Goal: Task Accomplishment & Management: Complete application form

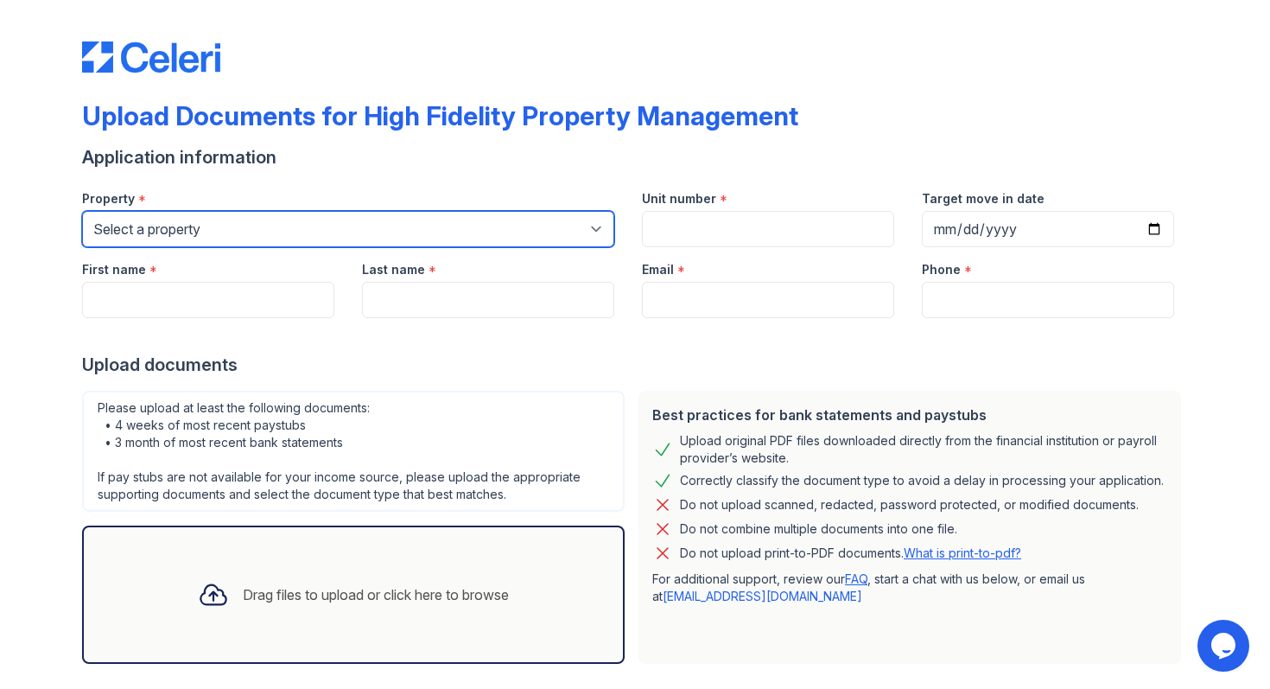
click at [344, 241] on select "Select a property [STREET_ADDRESS][GEOGRAPHIC_DATA][US_STATE][STREET_ADDRESS] […" at bounding box center [348, 229] width 532 height 36
select select "486"
click at [82, 211] on select "Select a property [STREET_ADDRESS][GEOGRAPHIC_DATA][US_STATE][STREET_ADDRESS] […" at bounding box center [348, 229] width 532 height 36
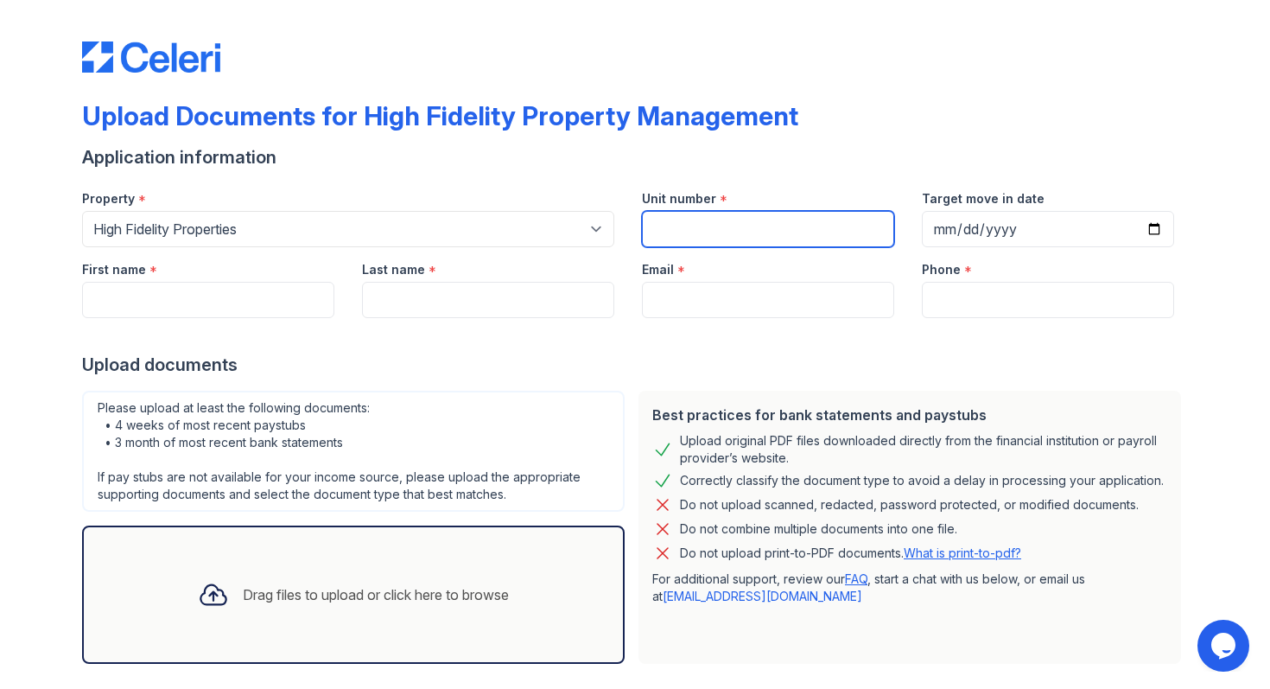
click at [729, 215] on input "Unit number" at bounding box center [768, 229] width 252 height 36
type input "2345 [PERSON_NAME]"
click at [818, 267] on div "Email *" at bounding box center [768, 264] width 252 height 35
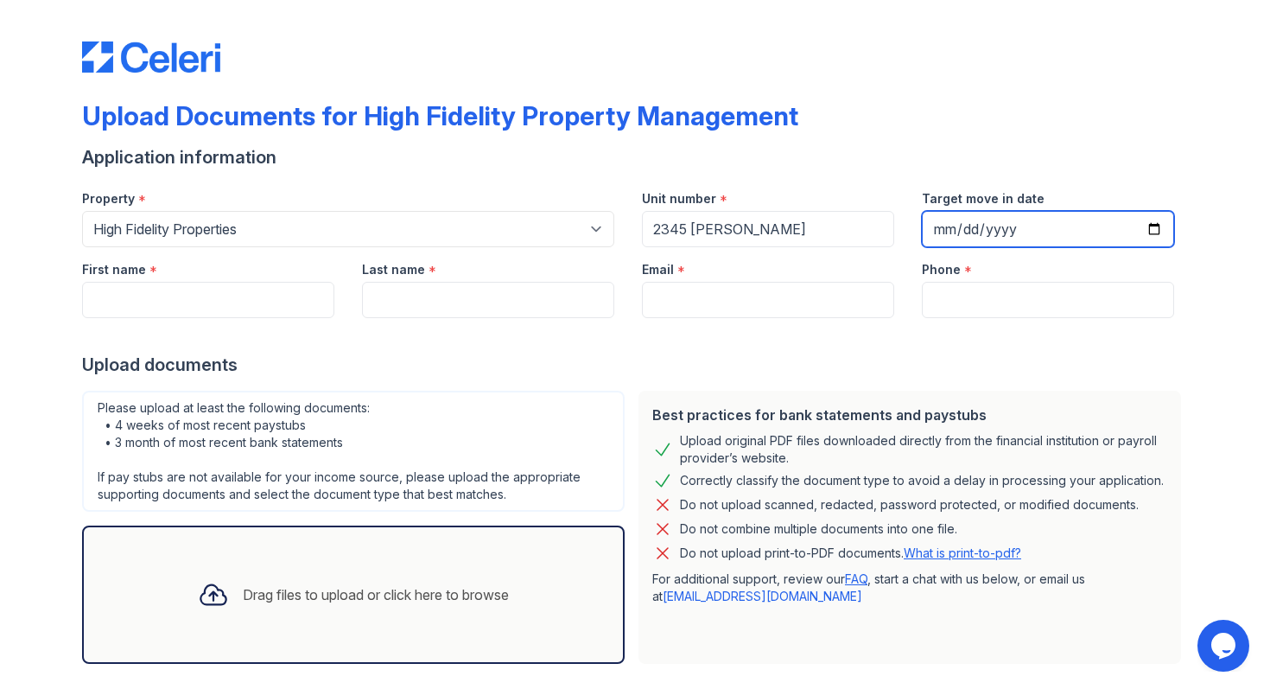
click at [1153, 223] on input "Target move in date" at bounding box center [1048, 229] width 252 height 36
type input "[DATE]"
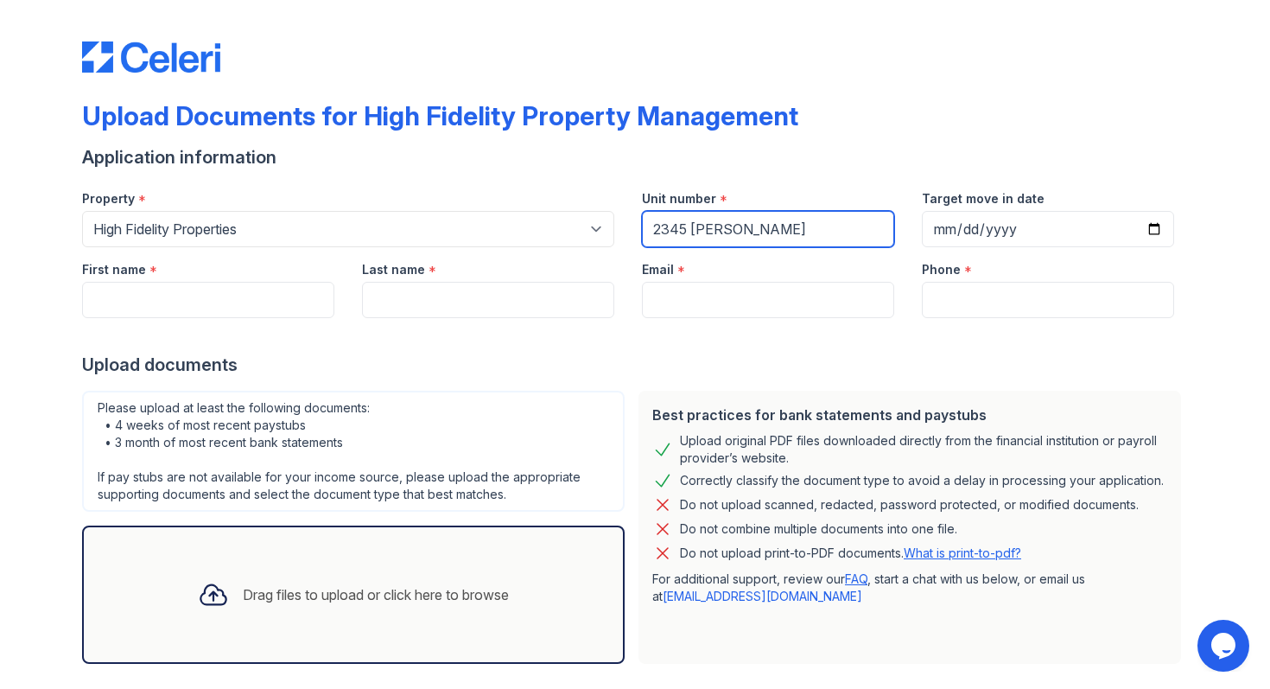
click at [691, 232] on input "2345 [PERSON_NAME]" at bounding box center [768, 229] width 252 height 36
type input "2345 [PERSON_NAME]"
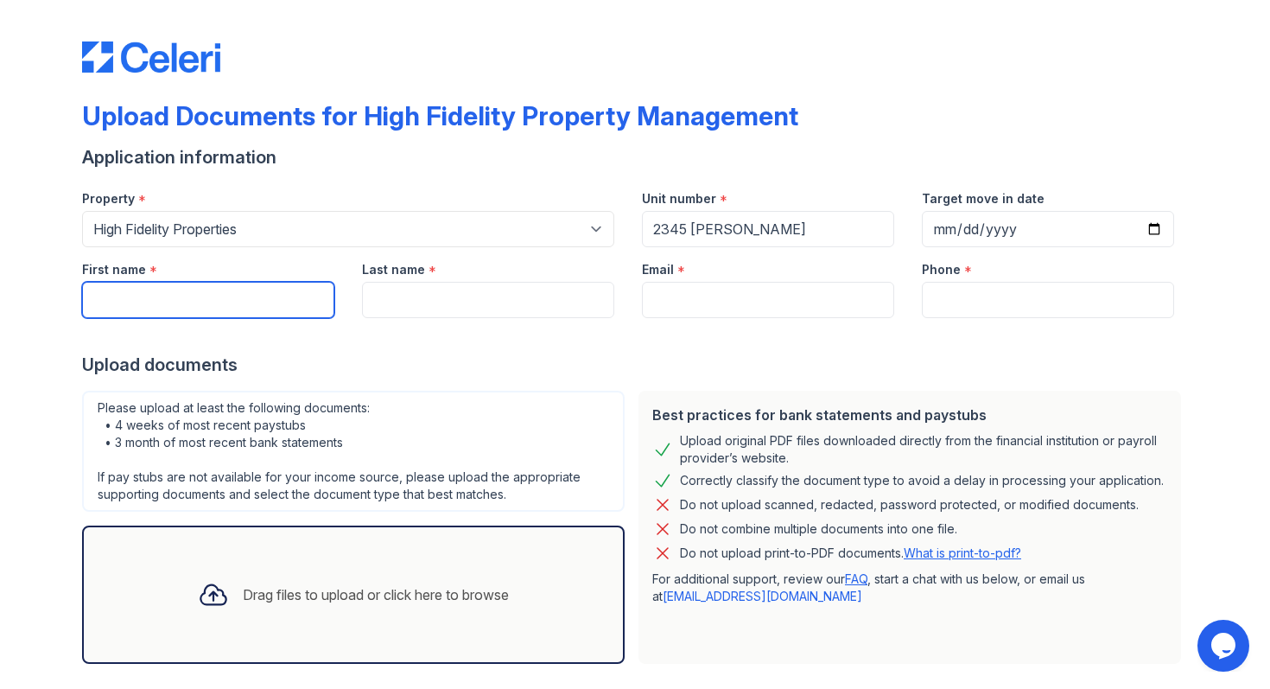
click at [115, 299] on input "First name" at bounding box center [208, 300] width 252 height 36
type input "[PERSON_NAME]"
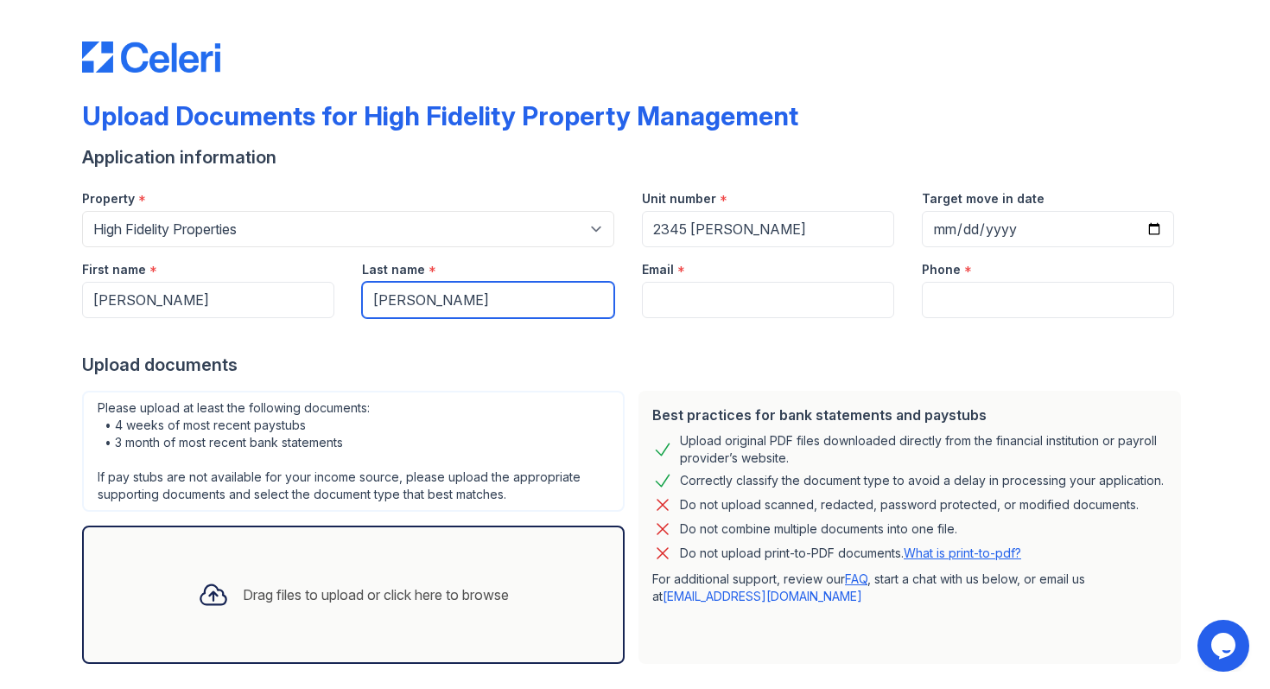
type input "[PERSON_NAME]"
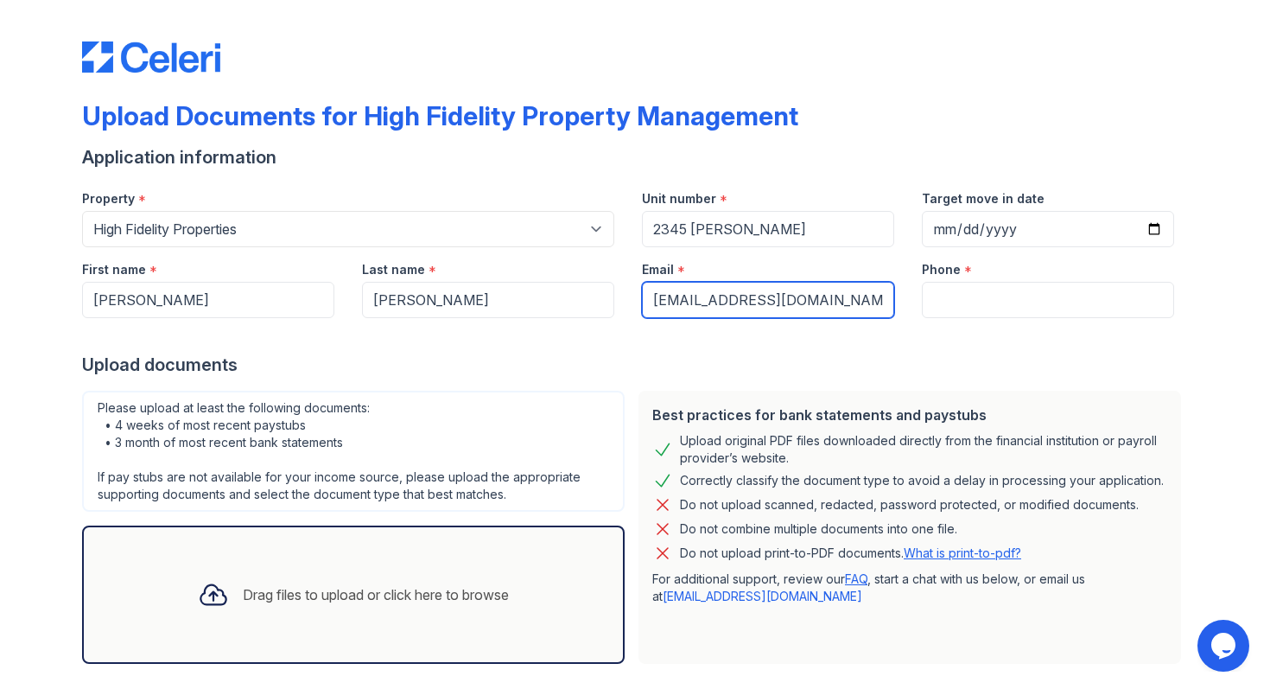
type input "[EMAIL_ADDRESS][DOMAIN_NAME]"
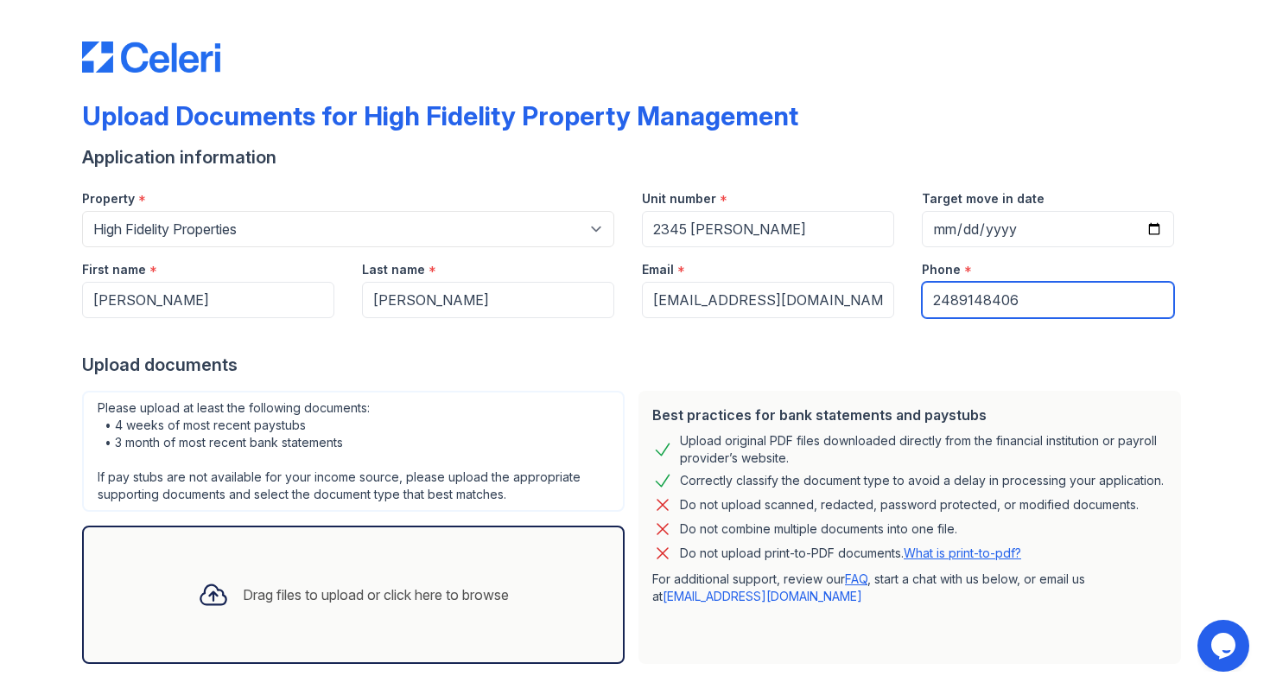
type input "2489148406"
click at [549, 384] on div "Please upload at least the following documents: • 4 weeks of most recent paystu…" at bounding box center [353, 527] width 556 height 287
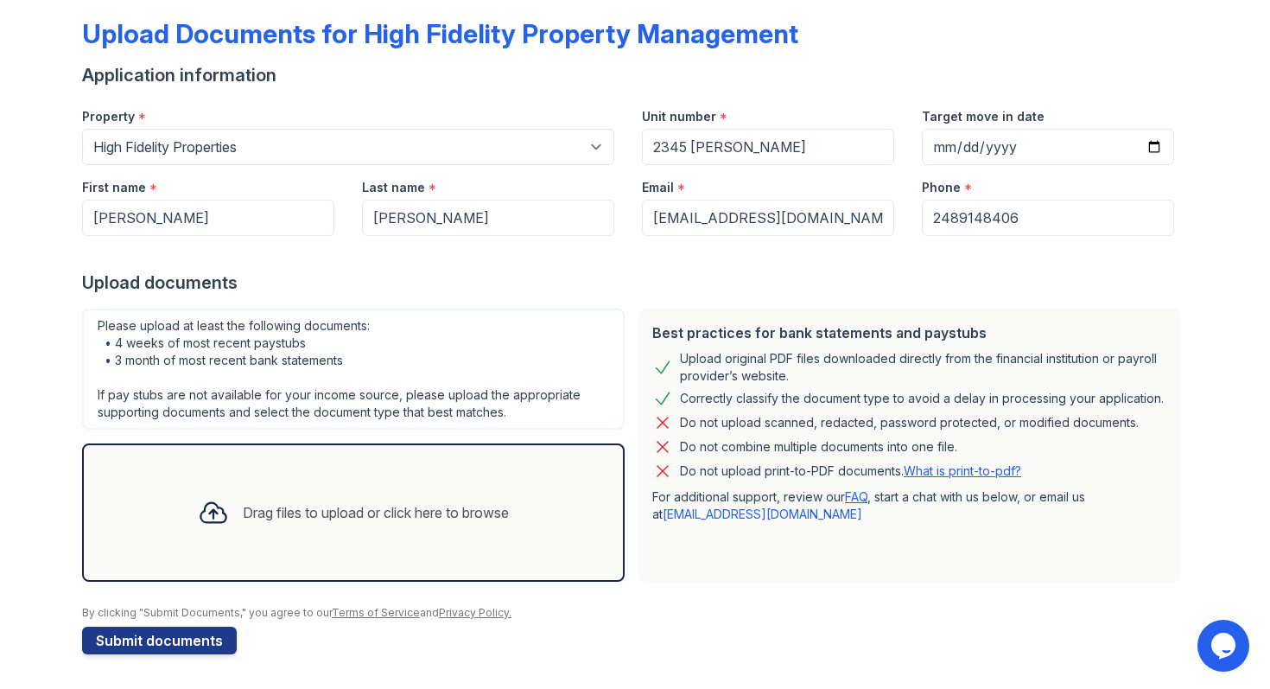
click at [407, 505] on div "Drag files to upload or click here to browse" at bounding box center [376, 512] width 266 height 21
click at [361, 499] on div "Drag files to upload or click here to browse" at bounding box center [353, 512] width 339 height 59
click at [421, 467] on div "Drag files to upload or click here to browse" at bounding box center [353, 512] width 543 height 138
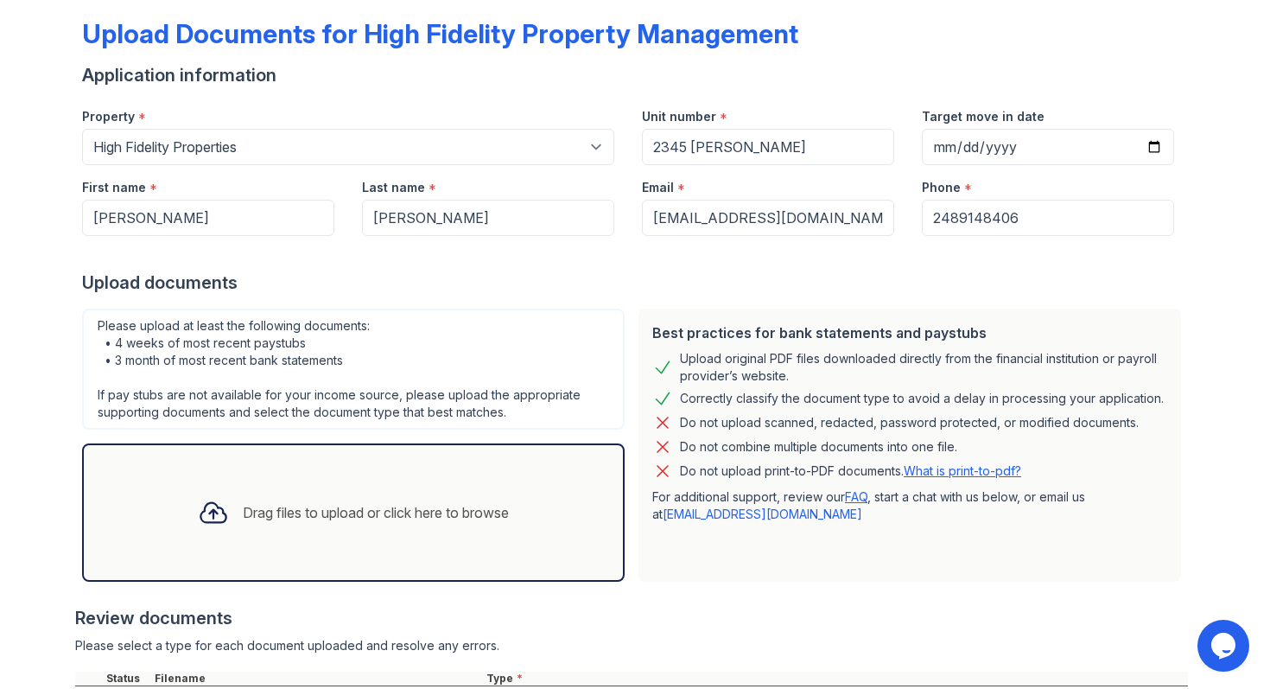
click at [462, 503] on div "Drag files to upload or click here to browse" at bounding box center [376, 512] width 266 height 21
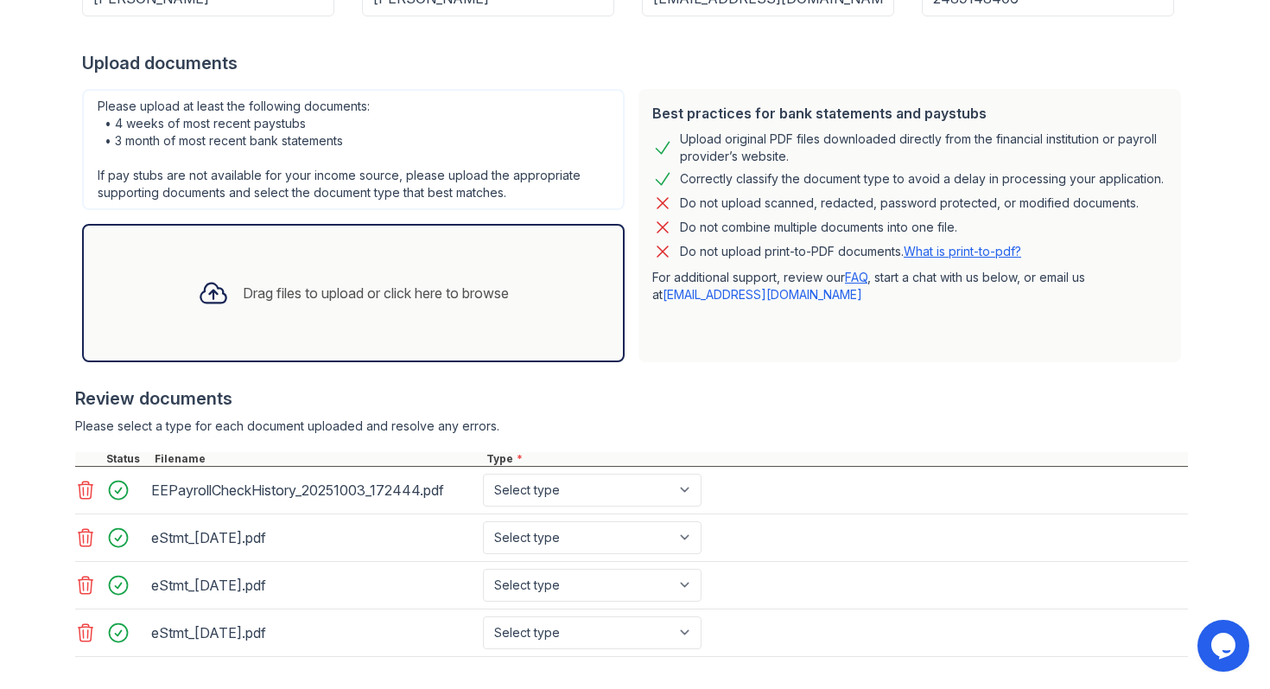
scroll to position [387, 0]
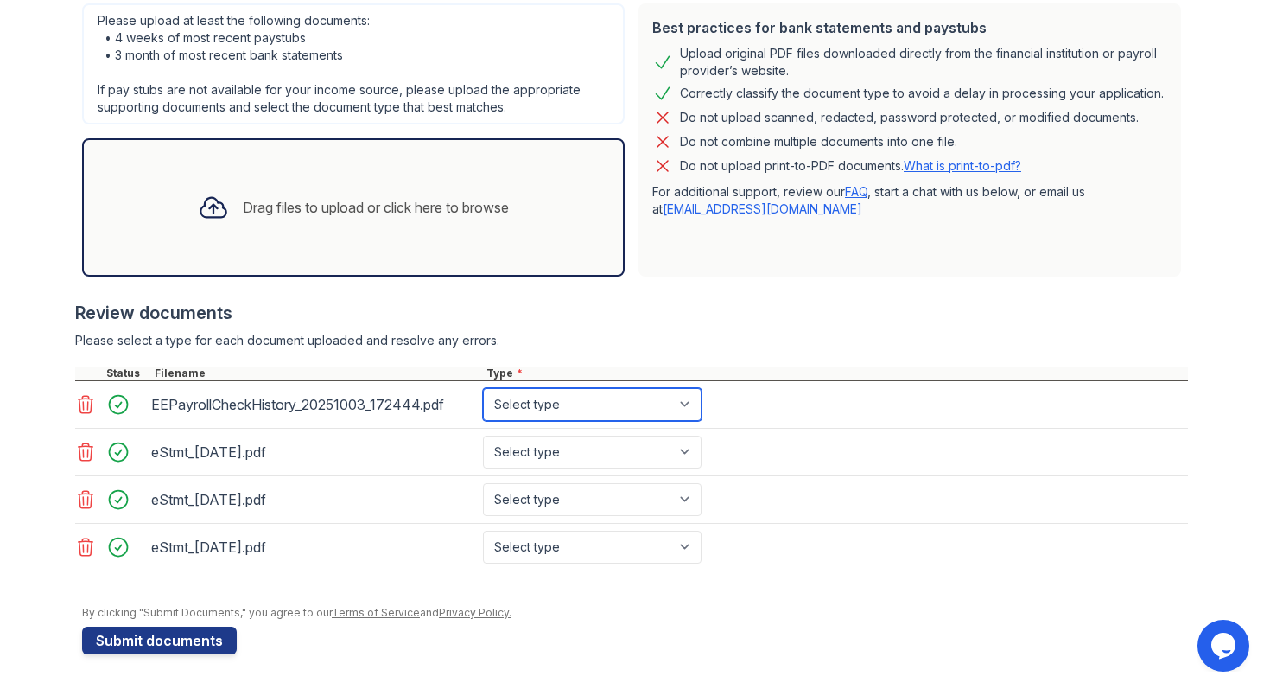
click at [686, 410] on select "Select type Paystub Bank Statement Offer Letter Tax Documents Benefit Award Let…" at bounding box center [592, 404] width 219 height 33
select select "paystub"
click at [483, 388] on select "Select type Paystub Bank Statement Offer Letter Tax Documents Benefit Award Let…" at bounding box center [592, 404] width 219 height 33
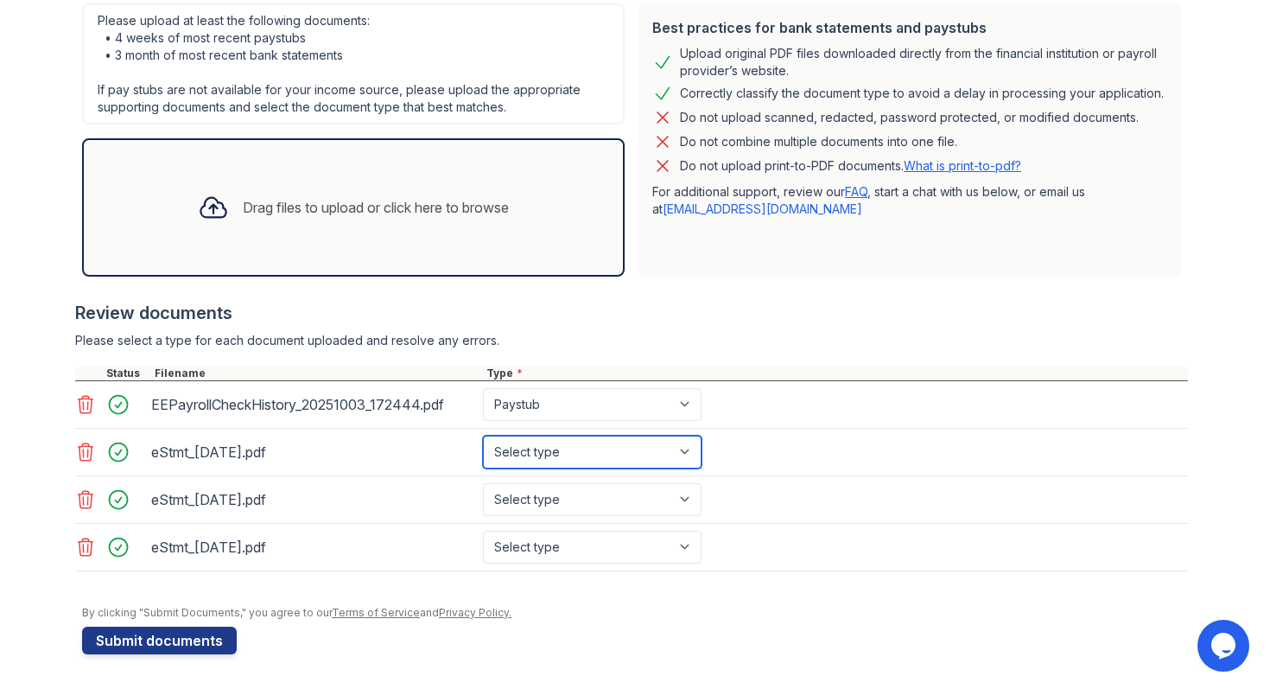
click at [673, 436] on select "Select type Paystub Bank Statement Offer Letter Tax Documents Benefit Award Let…" at bounding box center [592, 451] width 219 height 33
select select "bank_statement"
click at [483, 435] on select "Select type Paystub Bank Statement Offer Letter Tax Documents Benefit Award Let…" at bounding box center [592, 451] width 219 height 33
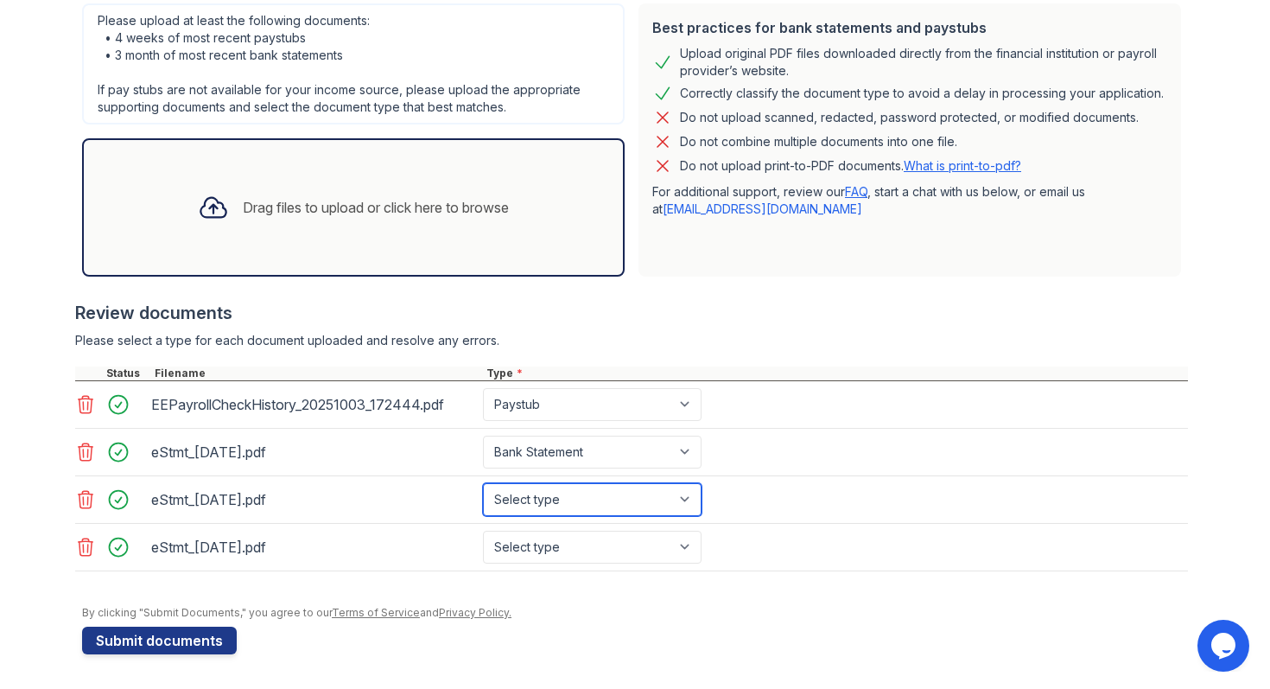
click at [652, 506] on select "Select type Paystub Bank Statement Offer Letter Tax Documents Benefit Award Let…" at bounding box center [592, 499] width 219 height 33
select select "bank_statement"
click at [483, 483] on select "Select type Paystub Bank Statement Offer Letter Tax Documents Benefit Award Let…" at bounding box center [592, 499] width 219 height 33
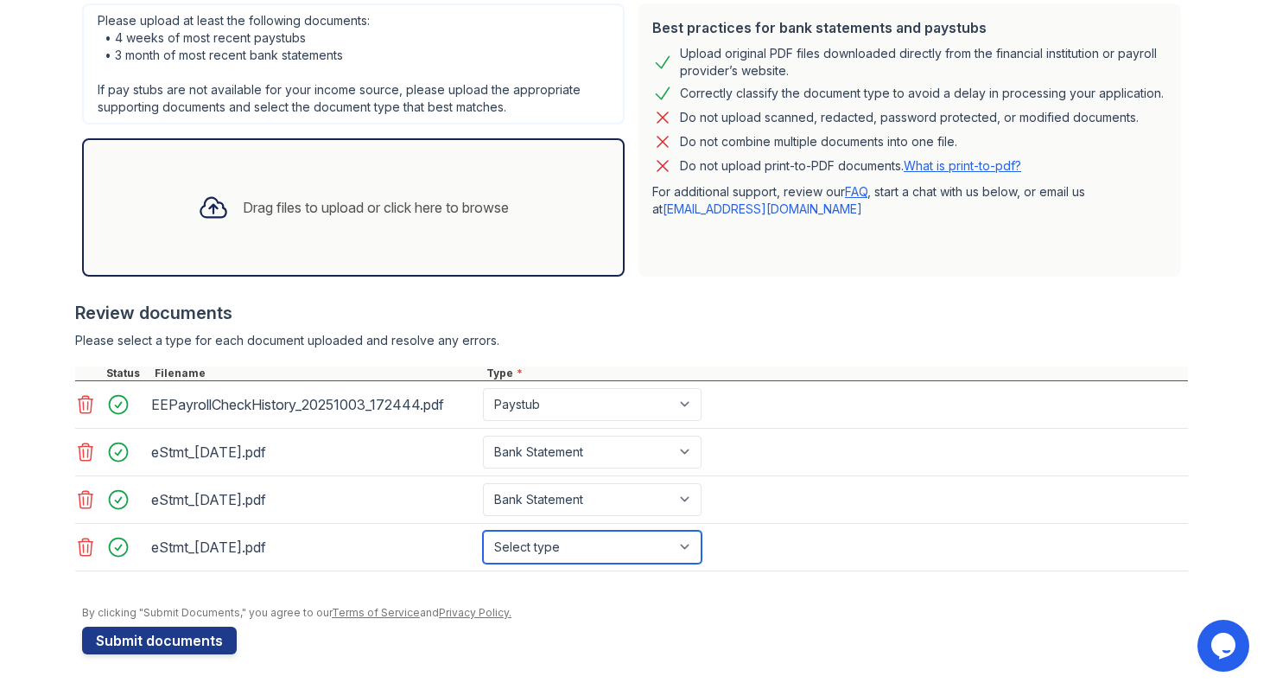
click at [630, 544] on select "Select type Paystub Bank Statement Offer Letter Tax Documents Benefit Award Let…" at bounding box center [592, 546] width 219 height 33
select select "bank_statement"
click at [483, 530] on select "Select type Paystub Bank Statement Offer Letter Tax Documents Benefit Award Let…" at bounding box center [592, 546] width 219 height 33
click at [365, 221] on div "Drag files to upload or click here to browse" at bounding box center [353, 207] width 339 height 59
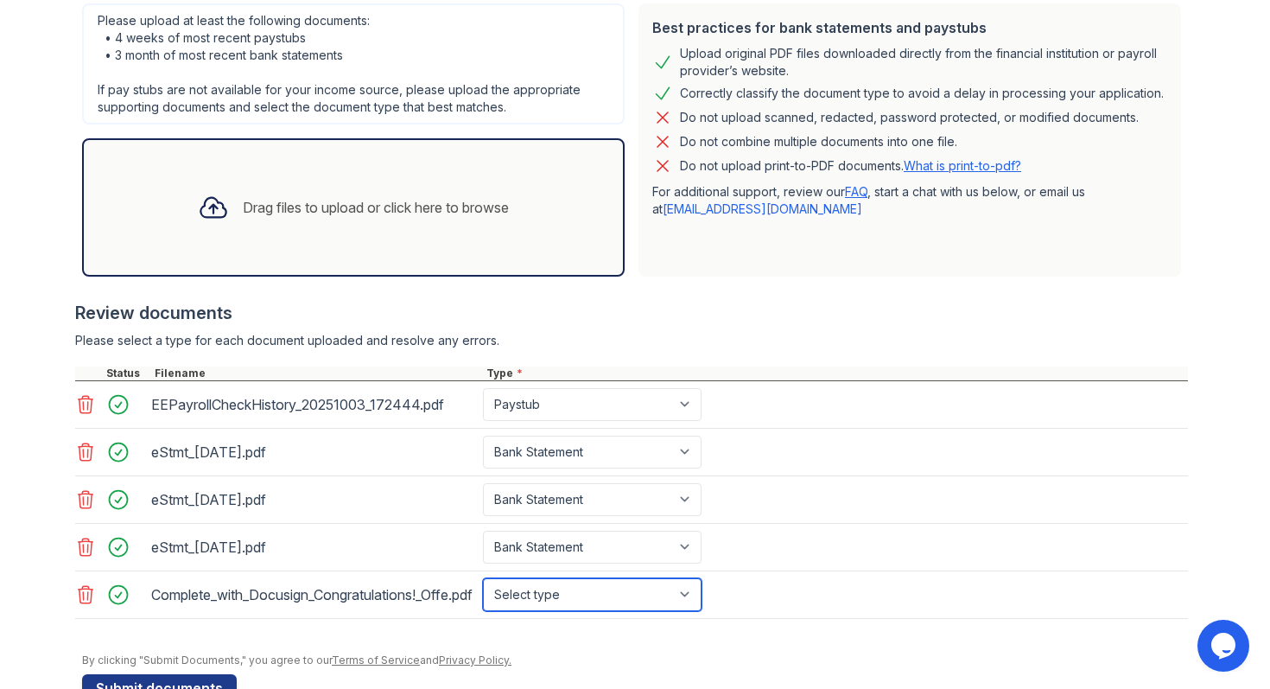
click at [665, 600] on select "Select type Paystub Bank Statement Offer Letter Tax Documents Benefit Award Let…" at bounding box center [592, 594] width 219 height 33
select select "offer_letter"
click at [483, 578] on select "Select type Paystub Bank Statement Offer Letter Tax Documents Benefit Award Let…" at bounding box center [592, 594] width 219 height 33
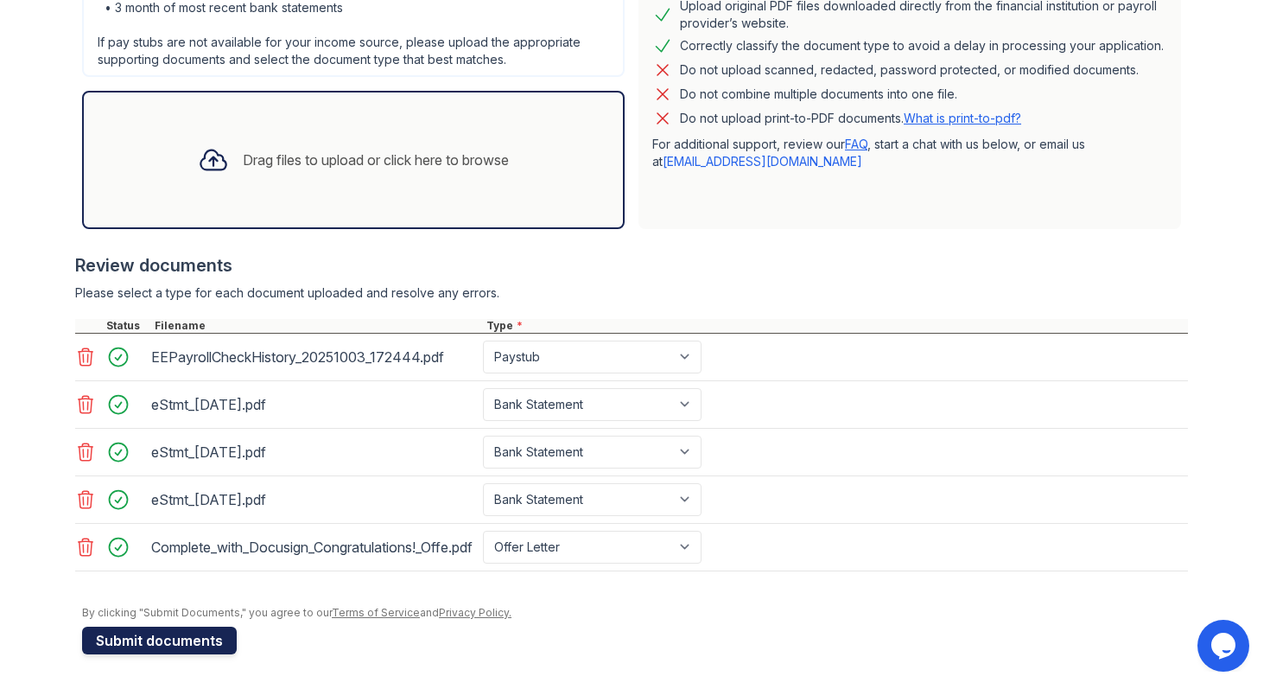
click at [206, 637] on button "Submit documents" at bounding box center [159, 640] width 155 height 28
